Goal: Task Accomplishment & Management: Use online tool/utility

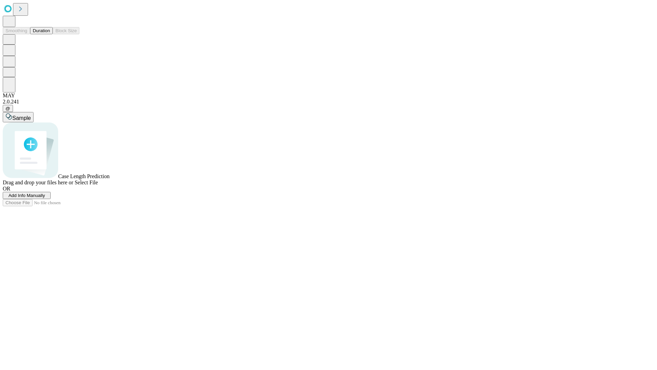
click at [45, 198] on span "Add Info Manually" at bounding box center [27, 195] width 37 height 5
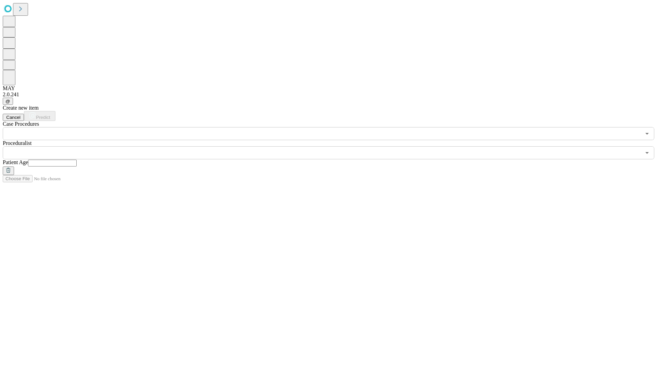
click at [77, 160] on input "text" at bounding box center [52, 163] width 49 height 7
type input "**"
click at [333, 146] on input "text" at bounding box center [322, 152] width 638 height 13
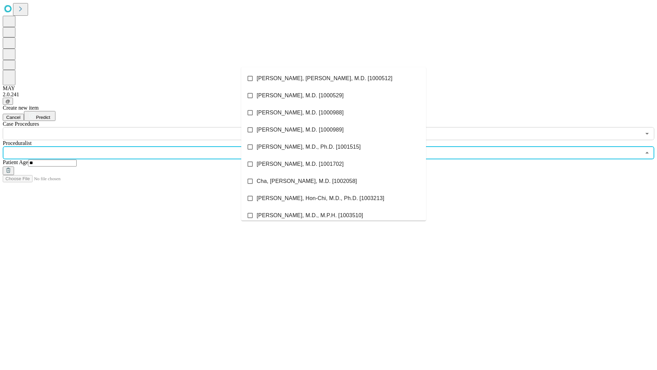
click at [334, 78] on li "[PERSON_NAME], [PERSON_NAME], M.D. [1000512]" at bounding box center [333, 78] width 185 height 17
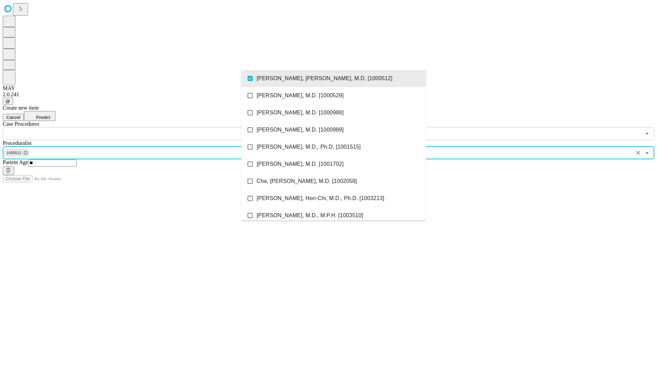
click at [144, 127] on input "text" at bounding box center [322, 133] width 638 height 13
